Goal: Find specific page/section

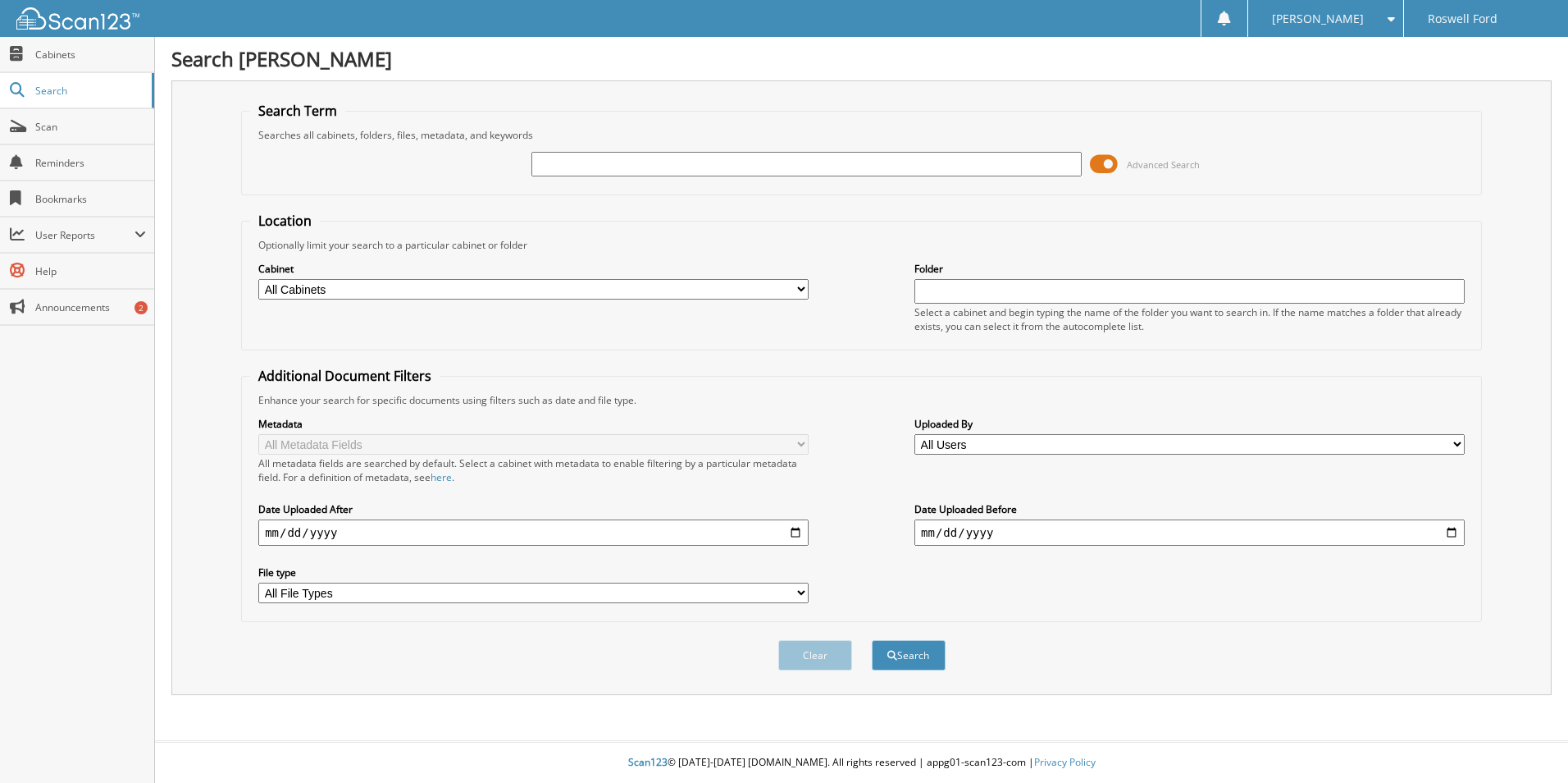
click at [611, 165] on input "text" at bounding box center [807, 165] width 550 height 25
type input "60089"
click at [872, 640] on button "Search" at bounding box center [908, 655] width 74 height 31
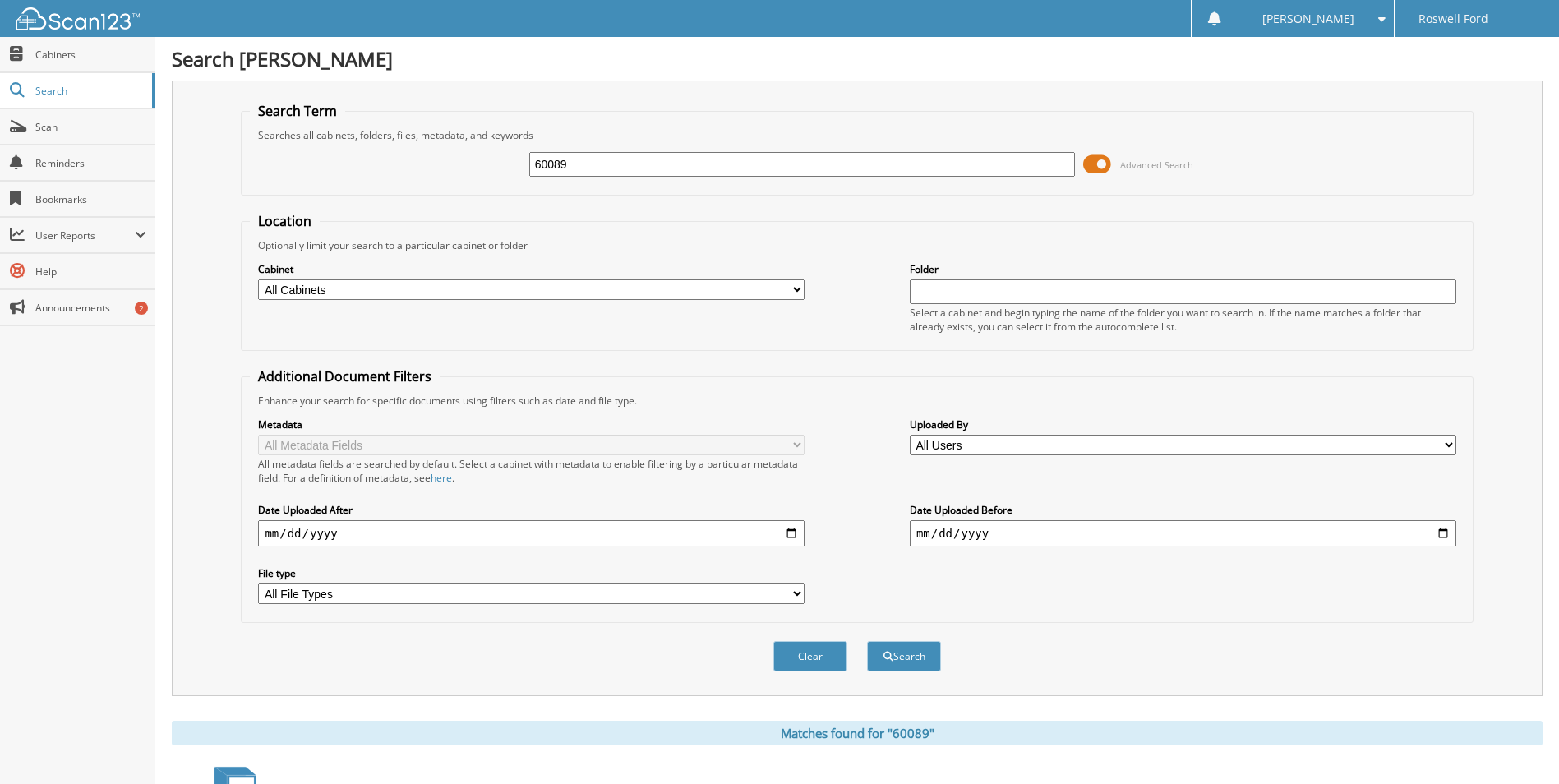
scroll to position [226, 0]
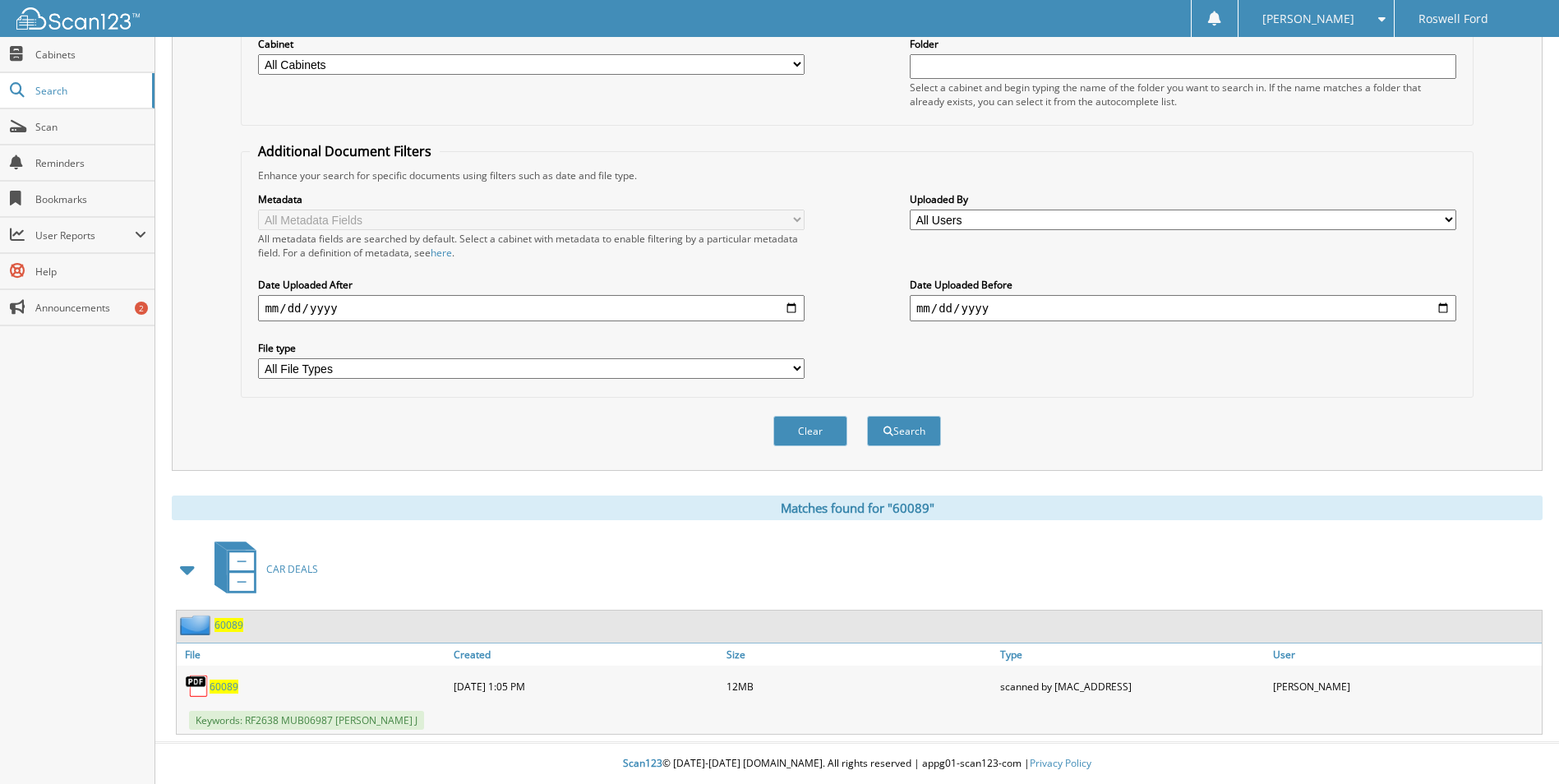
click at [227, 687] on span "60089" at bounding box center [224, 686] width 29 height 14
